Goal: Information Seeking & Learning: Compare options

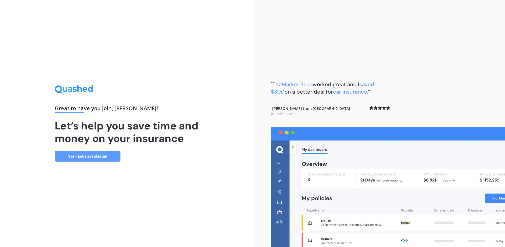
click at [97, 158] on link "Yes - Let’s get started" at bounding box center [88, 156] width 66 height 11
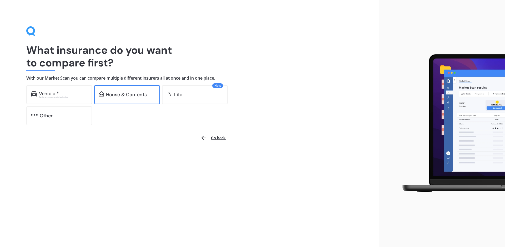
click at [123, 95] on div "House & Contents" at bounding box center [126, 94] width 41 height 5
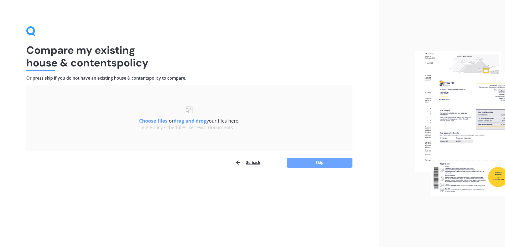
click at [307, 162] on button "Skip" at bounding box center [320, 162] width 66 height 10
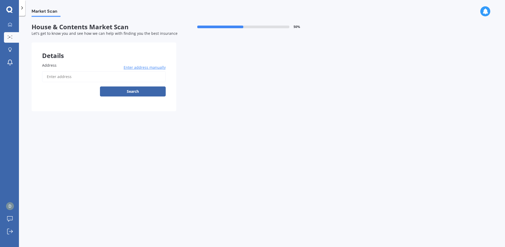
click at [75, 78] on input "Address" at bounding box center [104, 76] width 124 height 11
type input "[STREET_ADDRESS][PERSON_NAME]"
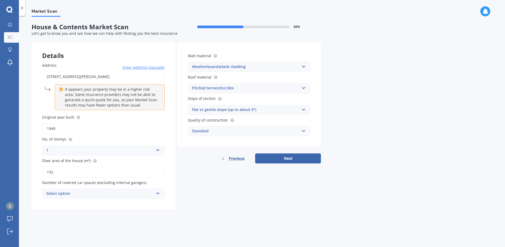
click at [67, 128] on input "1949" at bounding box center [103, 128] width 123 height 11
click at [303, 86] on icon at bounding box center [304, 87] width 4 height 4
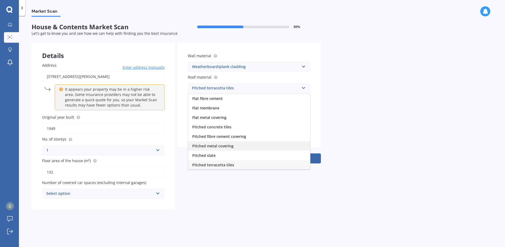
click at [224, 143] on span "Pitched metal covering" at bounding box center [212, 145] width 41 height 5
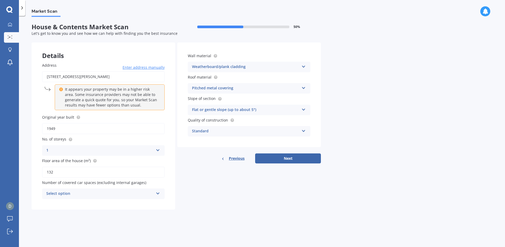
click at [291, 108] on div "Flat or gentle slope (up to about 5°)" at bounding box center [245, 110] width 107 height 6
click at [243, 131] on div "Standard" at bounding box center [245, 131] width 107 height 6
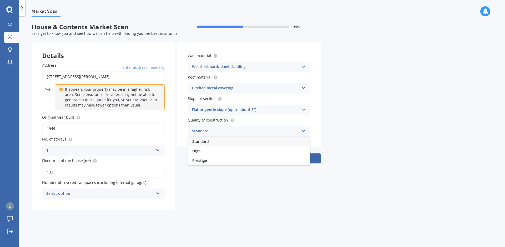
click at [243, 131] on div "Standard" at bounding box center [245, 131] width 107 height 6
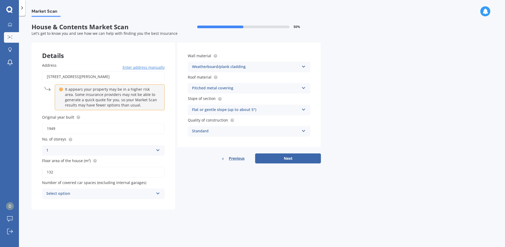
click at [272, 64] on div "Weatherboard/plank cladding" at bounding box center [245, 67] width 107 height 6
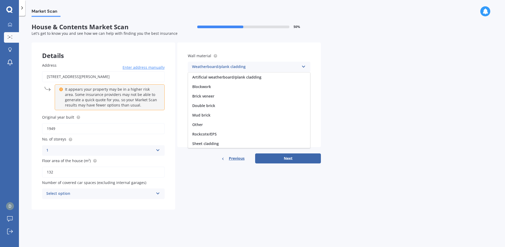
click at [288, 67] on div "Weatherboard/plank cladding" at bounding box center [245, 67] width 107 height 6
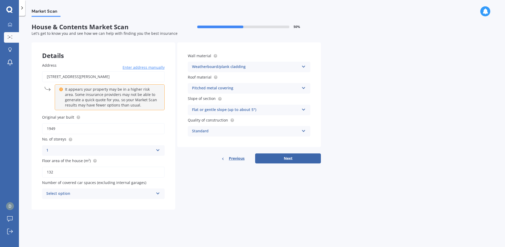
click at [105, 194] on div "Select option" at bounding box center [99, 193] width 107 height 6
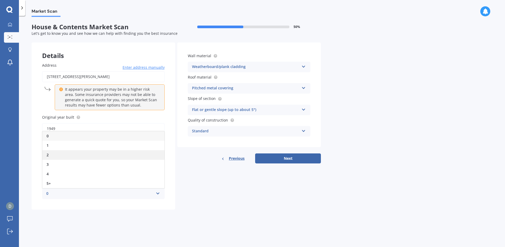
click at [55, 152] on div "2" at bounding box center [103, 154] width 122 height 9
click at [327, 193] on div "Market Scan House & Contents Market Scan 50 % Let's get to know you and see how…" at bounding box center [262, 132] width 486 height 231
click at [435, 143] on div "Market Scan House & Contents Market Scan 50 % Let's get to know you and see how…" at bounding box center [262, 132] width 486 height 231
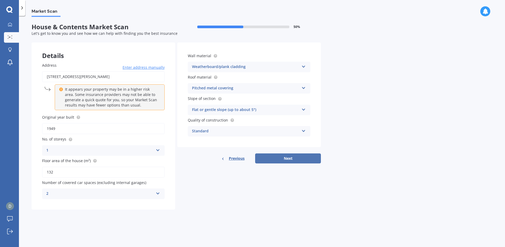
click at [294, 159] on button "Next" at bounding box center [288, 158] width 66 height 10
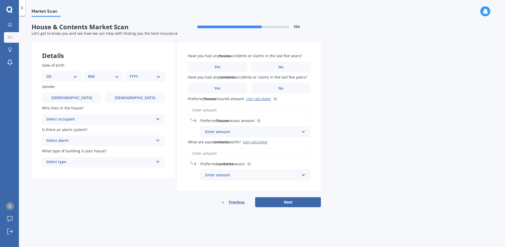
click at [67, 75] on select "DD 01 02 03 04 05 06 07 08 09 10 11 12 13 14 15 16 17 18 19 20 21 22 23 24 25 2…" at bounding box center [61, 76] width 31 height 6
select select "28"
click at [51, 73] on select "DD 01 02 03 04 05 06 07 08 09 10 11 12 13 14 15 16 17 18 19 20 21 22 23 24 25 2…" at bounding box center [61, 76] width 31 height 6
click at [104, 77] on select "MM 01 02 03 04 05 06 07 08 09 10 11 12" at bounding box center [104, 76] width 29 height 6
select select "12"
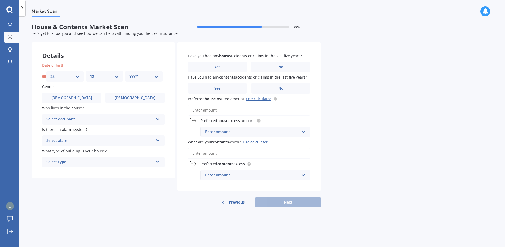
click at [90, 73] on select "MM 01 02 03 04 05 06 07 08 09 10 11 12" at bounding box center [104, 76] width 29 height 6
click at [149, 71] on div "Date of birth DD 01 02 03 04 05 06 07 08 09 10 11 12 13 14 15 16 17 18 19 20 21…" at bounding box center [103, 71] width 123 height 19
click at [149, 76] on select "YYYY 2009 2008 2007 2006 2005 2004 2003 2002 2001 2000 1999 1998 1997 1996 1995…" at bounding box center [143, 76] width 29 height 6
select select "1981"
click at [129, 73] on select "YYYY 2009 2008 2007 2006 2005 2004 2003 2002 2001 2000 1999 1998 1997 1996 1995…" at bounding box center [143, 76] width 29 height 6
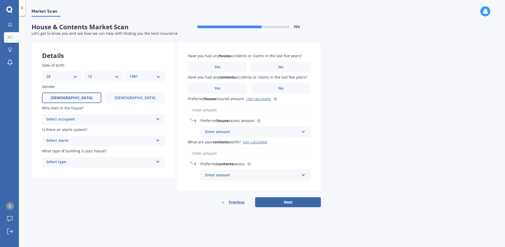
click at [82, 98] on label "[DEMOGRAPHIC_DATA]" at bounding box center [71, 97] width 59 height 11
click at [0, 0] on input "[DEMOGRAPHIC_DATA]" at bounding box center [0, 0] width 0 height 0
click at [97, 119] on div "Select occupant" at bounding box center [99, 119] width 107 height 6
click at [63, 128] on div "Owner" at bounding box center [103, 129] width 122 height 9
click at [103, 141] on div "Select alarm" at bounding box center [99, 140] width 107 height 6
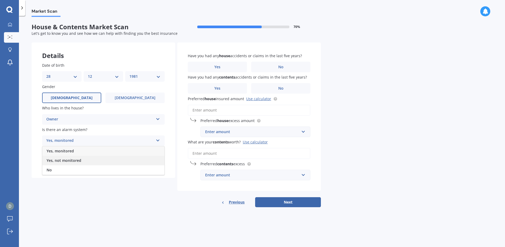
click at [69, 159] on span "Yes, not monitored" at bounding box center [64, 160] width 35 height 5
click at [91, 163] on div "Select type" at bounding box center [99, 162] width 107 height 6
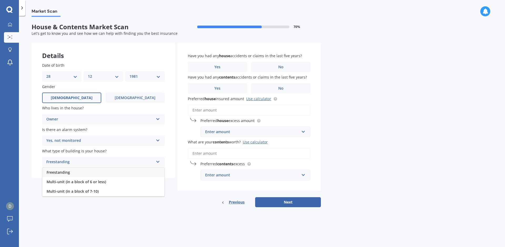
click at [82, 170] on div "Freestanding" at bounding box center [103, 171] width 122 height 9
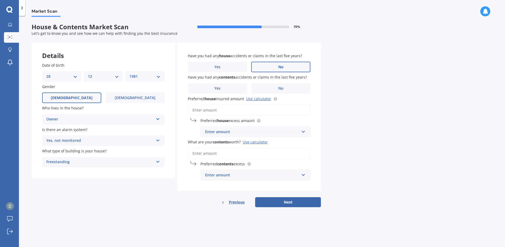
click at [290, 64] on label "No" at bounding box center [280, 67] width 59 height 11
click at [0, 0] on input "No" at bounding box center [0, 0] width 0 height 0
click at [287, 90] on label "No" at bounding box center [280, 88] width 59 height 11
click at [0, 0] on input "No" at bounding box center [0, 0] width 0 height 0
click at [253, 131] on div "Enter amount" at bounding box center [252, 132] width 94 height 6
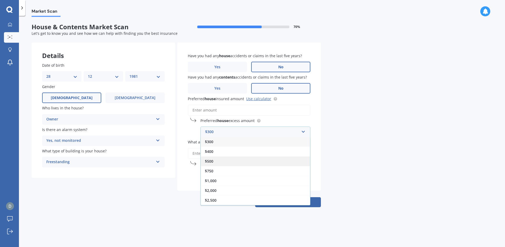
click at [213, 162] on span "$500" at bounding box center [209, 160] width 8 height 5
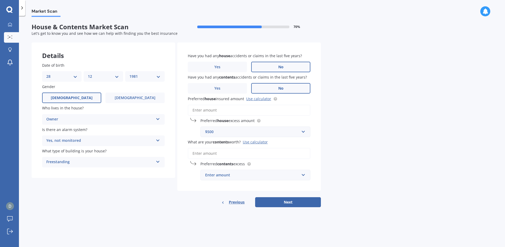
click at [207, 111] on input "Preferred house insured amount Use calculator" at bounding box center [249, 109] width 123 height 11
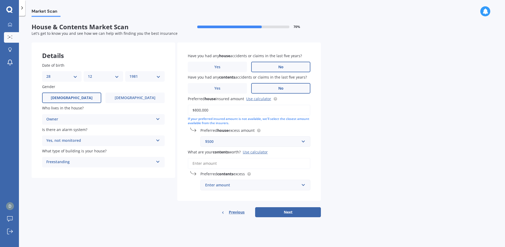
type input "$800,000"
click at [254, 166] on input "What are your contents worth? Use calculator" at bounding box center [249, 163] width 123 height 11
click at [254, 186] on div "Enter amount" at bounding box center [252, 185] width 94 height 6
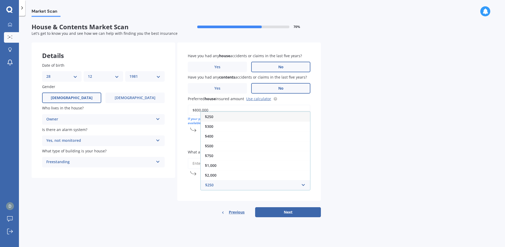
click at [362, 136] on div "Market Scan House & Contents Market Scan 70 % Let's get to know you and see how…" at bounding box center [262, 132] width 486 height 231
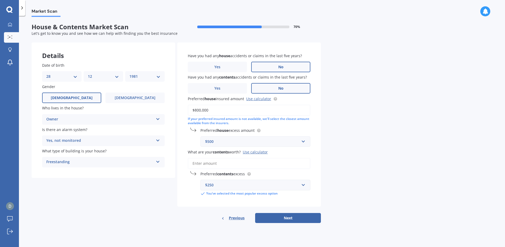
click at [214, 164] on input "What are your contents worth? Use calculator" at bounding box center [249, 163] width 123 height 11
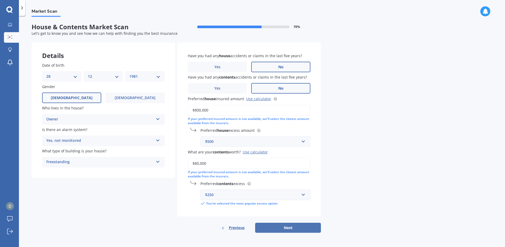
type input "$80,000"
click at [284, 230] on button "Next" at bounding box center [288, 227] width 66 height 10
select select "28"
select select "12"
select select "1981"
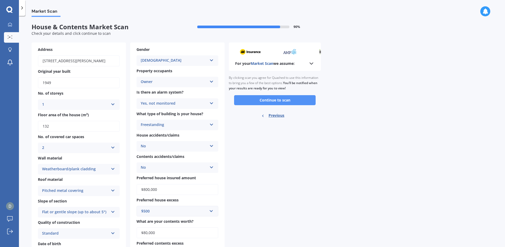
click at [288, 101] on button "Continue to scan" at bounding box center [275, 100] width 82 height 10
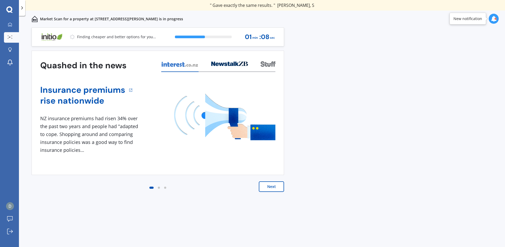
click at [272, 191] on button "Next" at bounding box center [271, 186] width 25 height 11
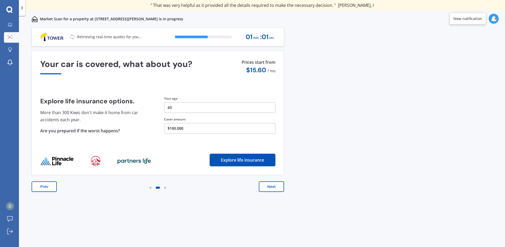
click at [276, 187] on button "Next" at bounding box center [271, 186] width 25 height 11
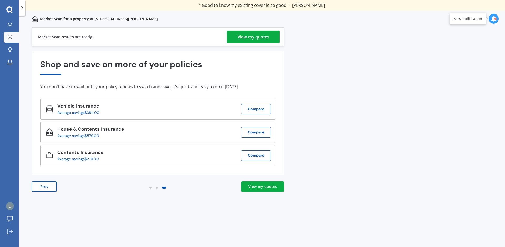
click at [257, 189] on link "View my quotes" at bounding box center [262, 186] width 43 height 11
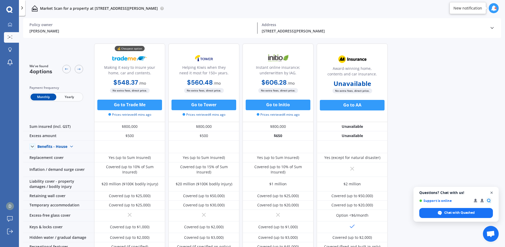
click at [491, 191] on span "Open chat" at bounding box center [492, 192] width 7 height 7
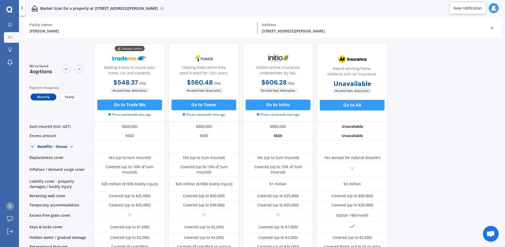
click at [494, 28] on icon at bounding box center [492, 27] width 5 height 5
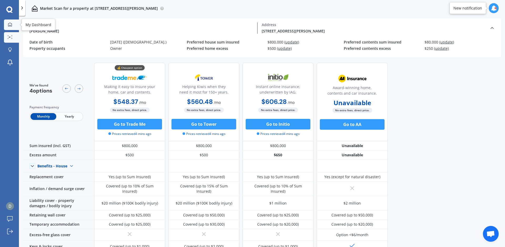
click at [8, 25] on icon at bounding box center [10, 24] width 4 height 4
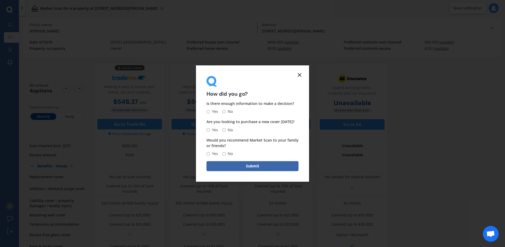
click at [301, 74] on line at bounding box center [299, 74] width 3 height 3
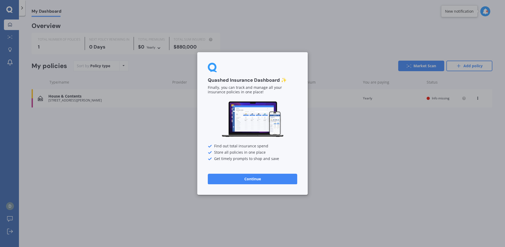
click at [272, 181] on button "Continue" at bounding box center [252, 178] width 89 height 11
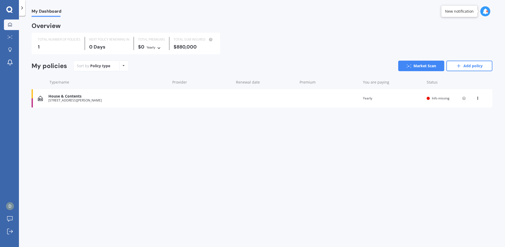
click at [481, 98] on div "View option View policy Delete" at bounding box center [479, 98] width 16 height 5
click at [477, 98] on icon at bounding box center [478, 97] width 4 height 3
click at [468, 117] on div "Delete" at bounding box center [466, 118] width 52 height 11
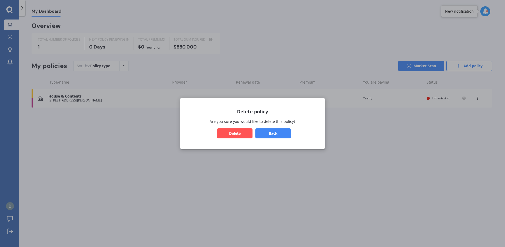
click at [238, 132] on button "Delete" at bounding box center [235, 133] width 36 height 10
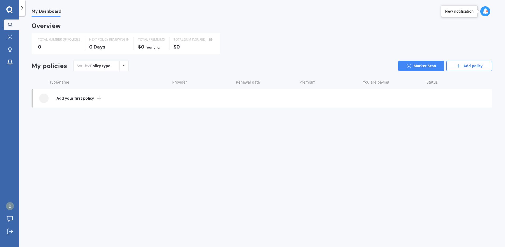
click at [74, 96] on b "Add your first policy" at bounding box center [75, 98] width 37 height 5
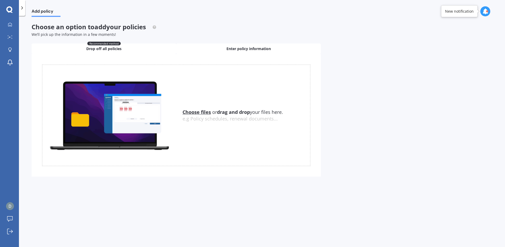
click at [252, 45] on div "Enter policy information" at bounding box center [248, 48] width 145 height 11
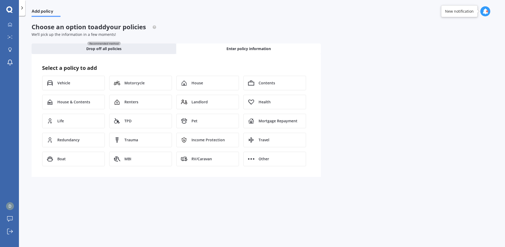
click at [10, 11] on icon at bounding box center [9, 9] width 6 height 6
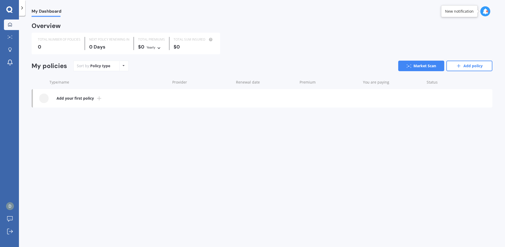
click at [23, 9] on icon at bounding box center [21, 7] width 5 height 5
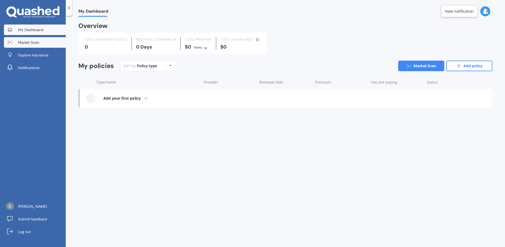
click at [23, 41] on span "Market Scan" at bounding box center [28, 42] width 21 height 5
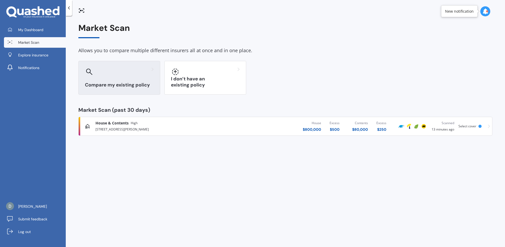
click at [113, 76] on div "Compare my existing policy" at bounding box center [119, 78] width 82 height 34
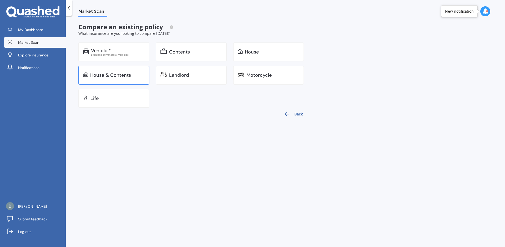
click at [107, 78] on div "House & Contents" at bounding box center [110, 74] width 41 height 5
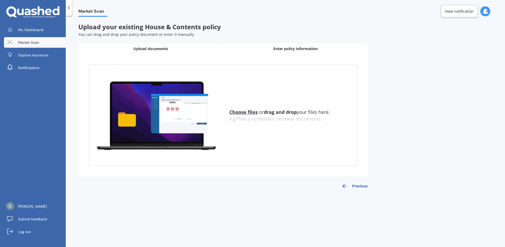
click at [291, 48] on span "Enter policy information" at bounding box center [295, 48] width 44 height 5
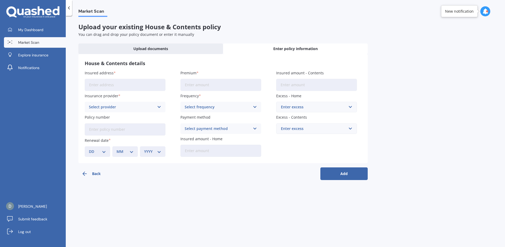
click at [132, 85] on input "Insured address" at bounding box center [125, 85] width 81 height 12
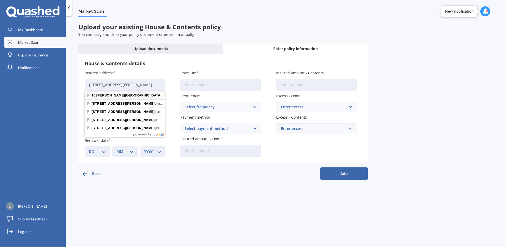
type input "[STREET_ADDRESS][PERSON_NAME]"
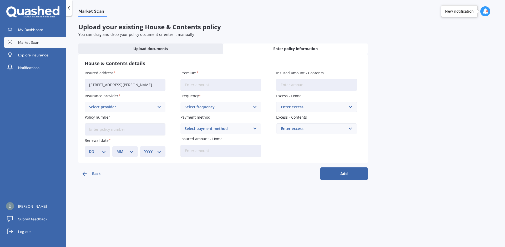
click at [141, 106] on div "Select provider" at bounding box center [122, 107] width 66 height 6
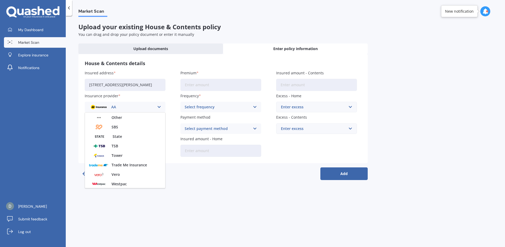
scroll to position [143, 0]
click at [113, 144] on span "Tower" at bounding box center [117, 145] width 11 height 4
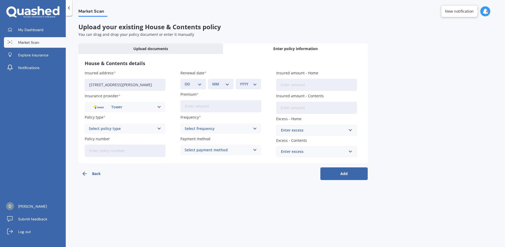
click at [133, 129] on div "Select policy type" at bounding box center [122, 129] width 66 height 6
click at [26, 228] on link "Log out" at bounding box center [35, 231] width 62 height 11
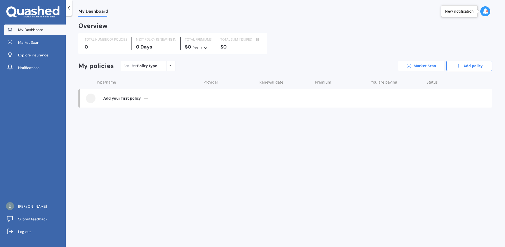
click at [420, 63] on link "Market Scan" at bounding box center [421, 66] width 46 height 11
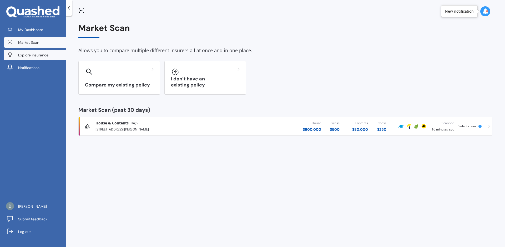
click at [29, 57] on span "Explore insurance" at bounding box center [33, 54] width 30 height 5
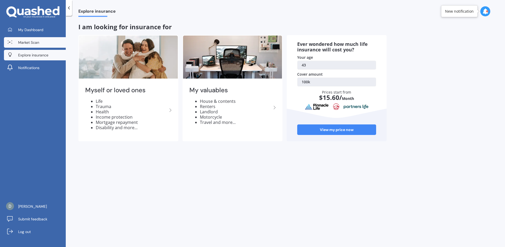
click at [31, 41] on span "Market Scan" at bounding box center [28, 42] width 21 height 5
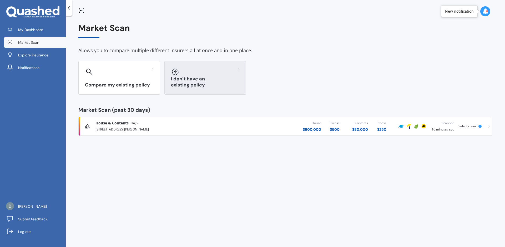
click at [202, 83] on h3 "I don’t have an existing policy" at bounding box center [205, 82] width 69 height 12
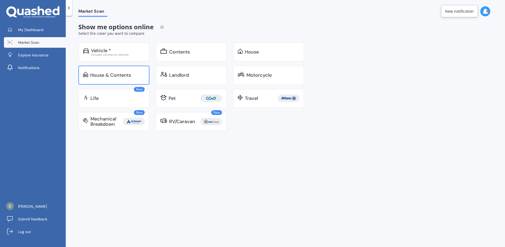
click at [109, 74] on div "House & Contents" at bounding box center [110, 74] width 41 height 5
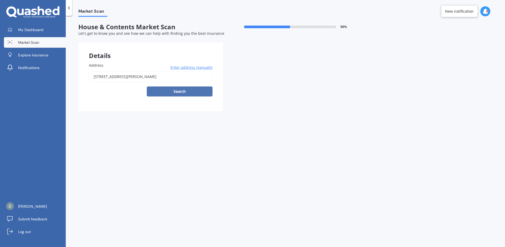
click at [174, 93] on button "Search" at bounding box center [180, 91] width 66 height 10
type input "[STREET_ADDRESS][PERSON_NAME]"
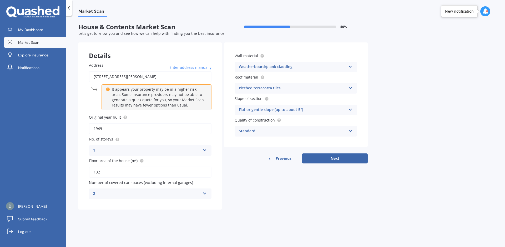
click at [156, 191] on div "2" at bounding box center [146, 193] width 107 height 6
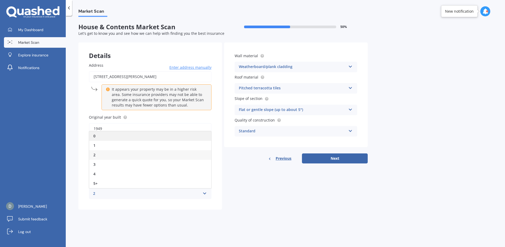
click at [99, 137] on div "0" at bounding box center [150, 135] width 122 height 9
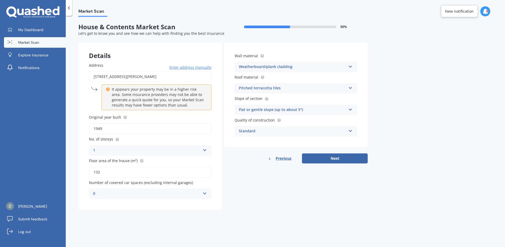
click at [127, 192] on div "0" at bounding box center [146, 193] width 107 height 6
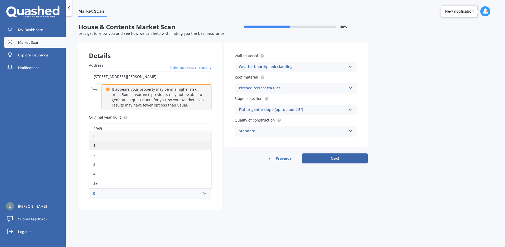
click at [104, 143] on div "1" at bounding box center [150, 145] width 122 height 9
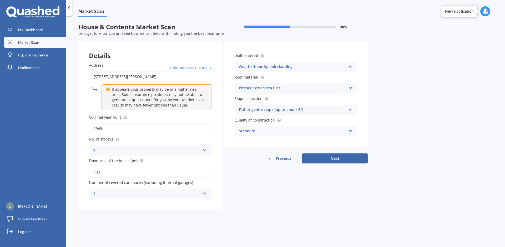
click at [160, 192] on div "1" at bounding box center [146, 193] width 107 height 6
click at [123, 151] on div "2" at bounding box center [150, 154] width 122 height 9
click at [259, 212] on form "House & Contents Market Scan 50 % Let's get to know you and see how we can help…" at bounding box center [222, 118] width 289 height 190
click at [128, 193] on div "2" at bounding box center [146, 193] width 107 height 6
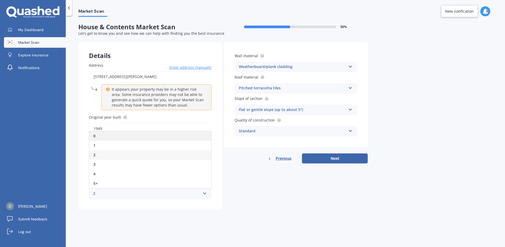
click at [108, 135] on div "0" at bounding box center [150, 135] width 122 height 9
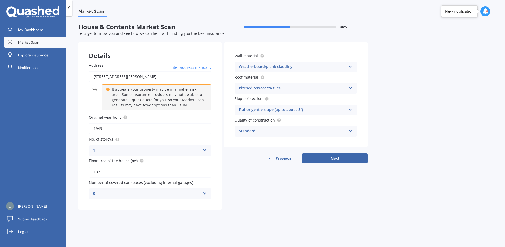
click at [256, 213] on form "House & Contents Market Scan 50 % Let's get to know you and see how we can help…" at bounding box center [222, 118] width 289 height 190
click at [118, 191] on div "0" at bounding box center [146, 193] width 107 height 6
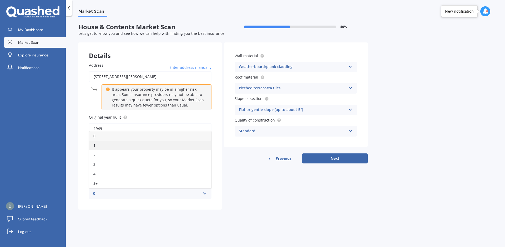
click at [98, 148] on div "1" at bounding box center [150, 145] width 122 height 9
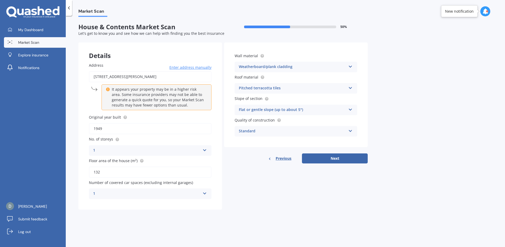
click at [283, 87] on div "Pitched terracotta tiles" at bounding box center [292, 88] width 107 height 6
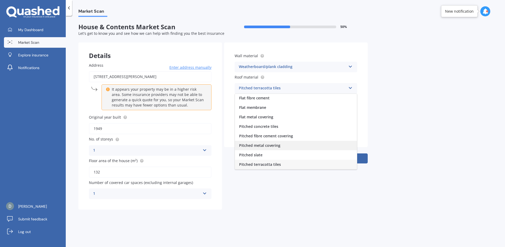
click at [274, 147] on span "Pitched metal covering" at bounding box center [259, 145] width 41 height 5
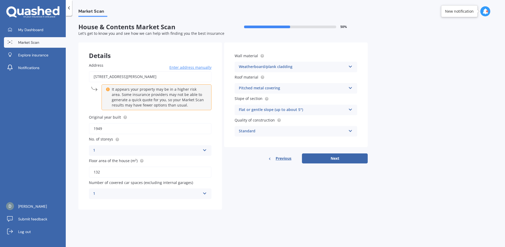
click at [324, 110] on div "Flat or gentle slope (up to about 5°)" at bounding box center [292, 110] width 107 height 6
click at [268, 130] on div "Standard" at bounding box center [292, 131] width 107 height 6
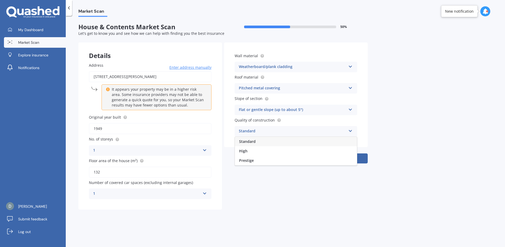
click at [268, 130] on div "Standard" at bounding box center [292, 131] width 107 height 6
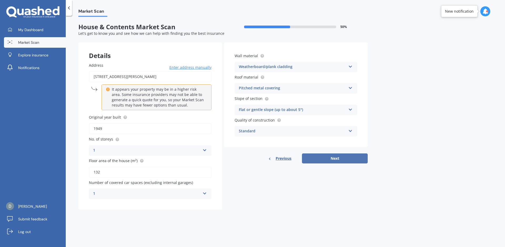
click at [350, 158] on button "Next" at bounding box center [335, 158] width 66 height 10
select select "28"
select select "12"
select select "1981"
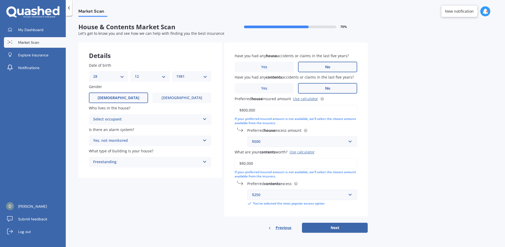
click at [164, 118] on div "Select occupant" at bounding box center [146, 119] width 107 height 6
click at [103, 129] on span "Owner" at bounding box center [99, 129] width 12 height 5
click at [158, 143] on div "Yes, not monitored" at bounding box center [146, 140] width 107 height 6
click at [163, 163] on div "Freestanding" at bounding box center [146, 162] width 107 height 6
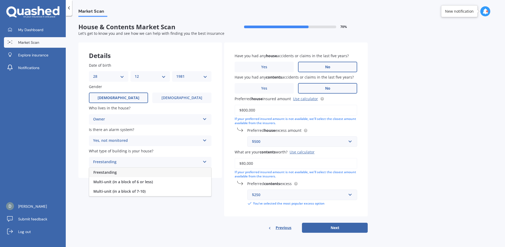
click at [163, 163] on div "Freestanding" at bounding box center [146, 162] width 107 height 6
click at [268, 141] on div "$500" at bounding box center [299, 141] width 94 height 6
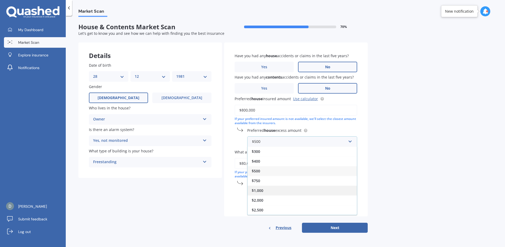
click at [261, 187] on div "$1,000" at bounding box center [302, 190] width 109 height 10
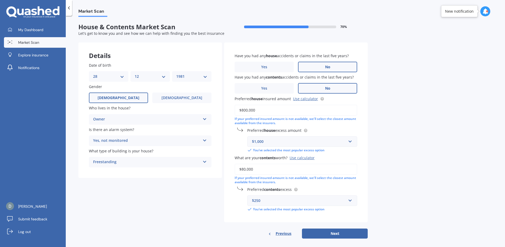
click at [429, 116] on div "Market Scan House & Contents Market Scan 70 % Let's get to know you and see how…" at bounding box center [285, 132] width 439 height 231
click at [324, 202] on div "$250" at bounding box center [299, 200] width 94 height 6
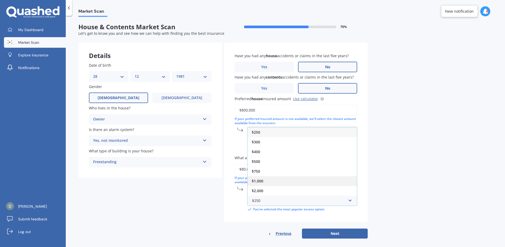
click at [262, 181] on span "$1,000" at bounding box center [258, 180] width 12 height 5
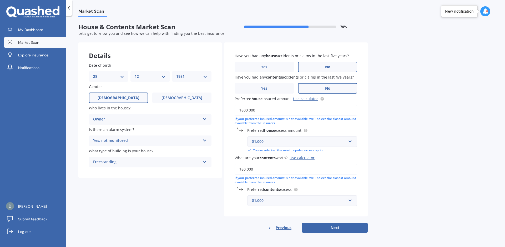
click at [409, 182] on div "Market Scan House & Contents Market Scan 70 % Let's get to know you and see how…" at bounding box center [285, 132] width 439 height 231
drag, startPoint x: 261, startPoint y: 110, endPoint x: 234, endPoint y: 108, distance: 26.6
click at [234, 108] on div "Have you had any house accidents or claims in the last five years? Yes No Have …" at bounding box center [296, 129] width 144 height 174
click at [454, 130] on div "Market Scan House & Contents Market Scan 70 % Let's get to know you and see how…" at bounding box center [285, 132] width 439 height 231
click at [244, 106] on input "$800,000" at bounding box center [296, 109] width 123 height 11
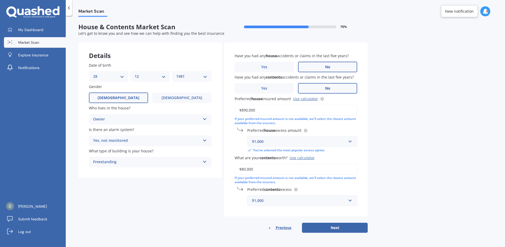
type input "$890,000"
click at [454, 137] on div "Market Scan House & Contents Market Scan 70 % Let's get to know you and see how…" at bounding box center [285, 132] width 439 height 231
click at [441, 134] on div "Market Scan House & Contents Market Scan 70 % Let's get to know you and see how…" at bounding box center [285, 132] width 439 height 231
drag, startPoint x: 261, startPoint y: 168, endPoint x: 238, endPoint y: 165, distance: 23.6
click at [238, 165] on input "$80,000" at bounding box center [296, 168] width 123 height 11
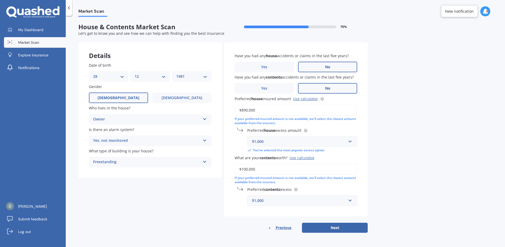
type input "$100,000"
click at [411, 148] on div "Market Scan House & Contents Market Scan 70 % Let's get to know you and see how…" at bounding box center [285, 132] width 439 height 231
click at [322, 229] on button "Next" at bounding box center [335, 227] width 66 height 10
select select "28"
select select "12"
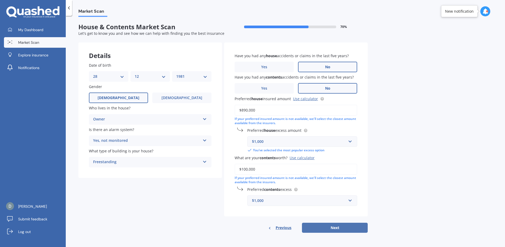
select select "1981"
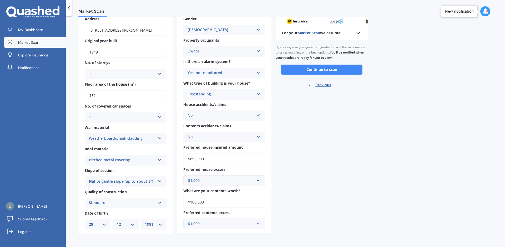
scroll to position [31, 0]
click at [258, 115] on icon at bounding box center [258, 114] width 4 height 4
click at [336, 175] on div "For your Market Scan we assume: Ready to go By clicking scan you agree for Quas…" at bounding box center [322, 122] width 92 height 222
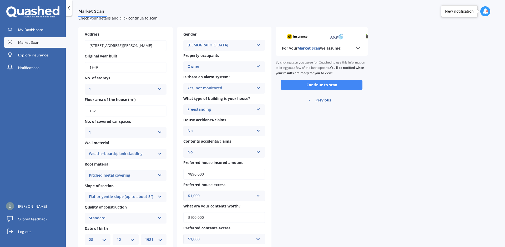
scroll to position [0, 0]
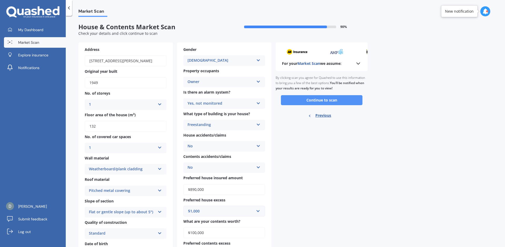
click at [326, 101] on button "Continue to scan" at bounding box center [322, 100] width 82 height 10
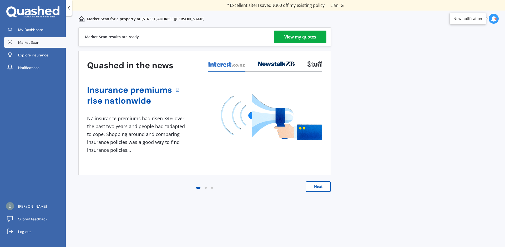
click at [311, 36] on div "View my quotes" at bounding box center [300, 37] width 32 height 13
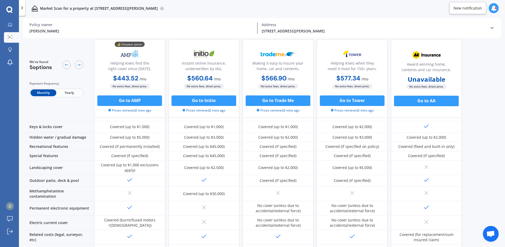
scroll to position [79, 0]
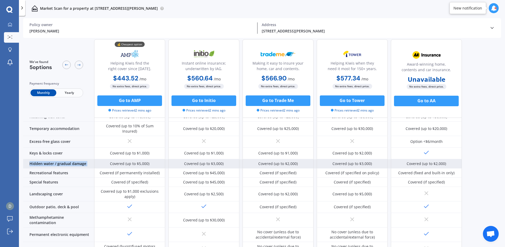
drag, startPoint x: 30, startPoint y: 154, endPoint x: 94, endPoint y: 158, distance: 64.8
click at [94, 159] on div "Hidden water / gradual damage Covered (up to $5,000) Covered (up to $3,000) Cov…" at bounding box center [242, 163] width 439 height 9
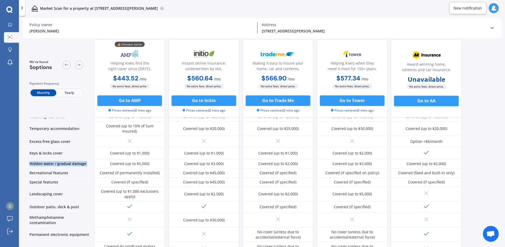
scroll to position [105, 0]
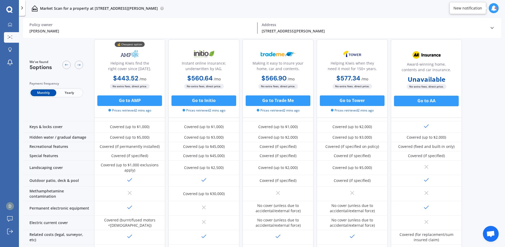
click at [490, 143] on div "We've found 5 options Payment frequency Monthly Yearly 💰 Cheapest option Helpin…" at bounding box center [264, 38] width 482 height 209
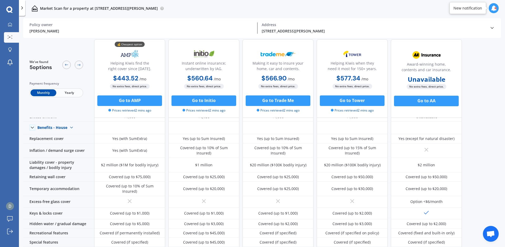
scroll to position [0, 0]
